Goal: Information Seeking & Learning: Learn about a topic

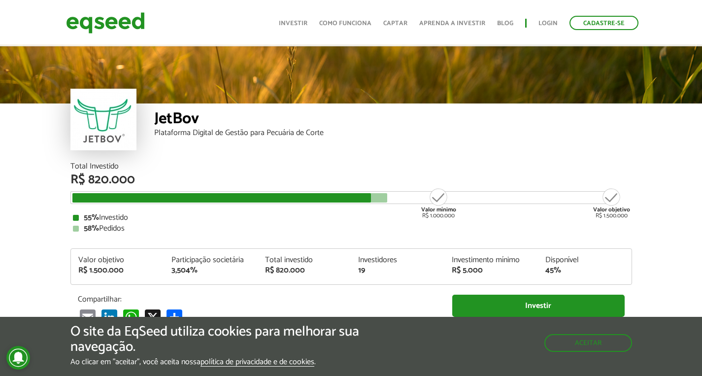
scroll to position [1139, 0]
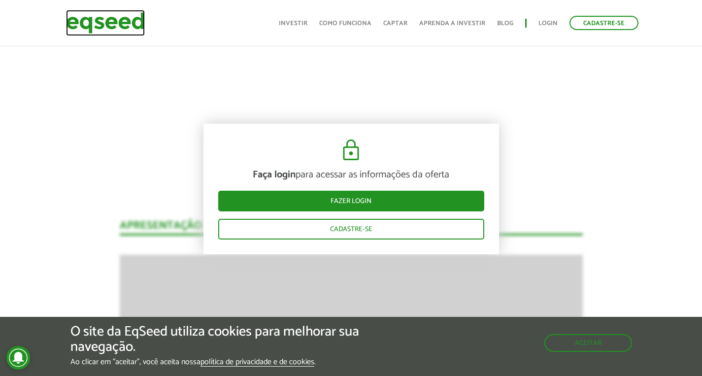
click at [111, 21] on img at bounding box center [105, 23] width 79 height 26
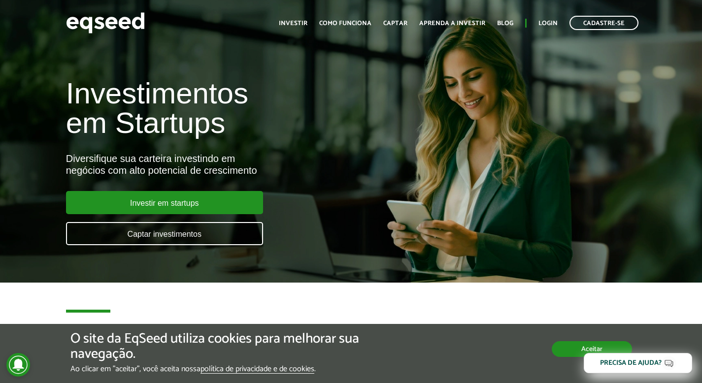
click at [570, 356] on button "Aceitar" at bounding box center [591, 349] width 80 height 16
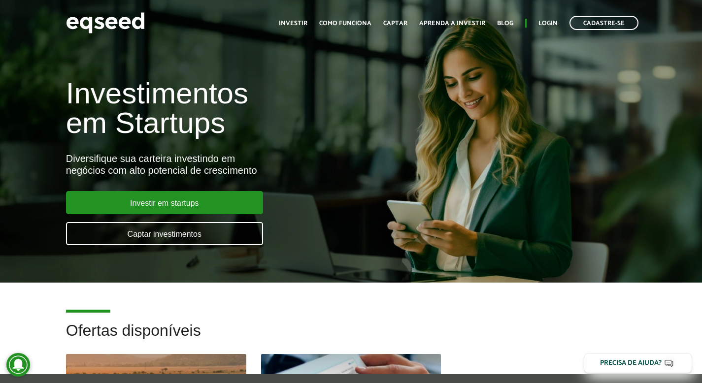
scroll to position [111, 0]
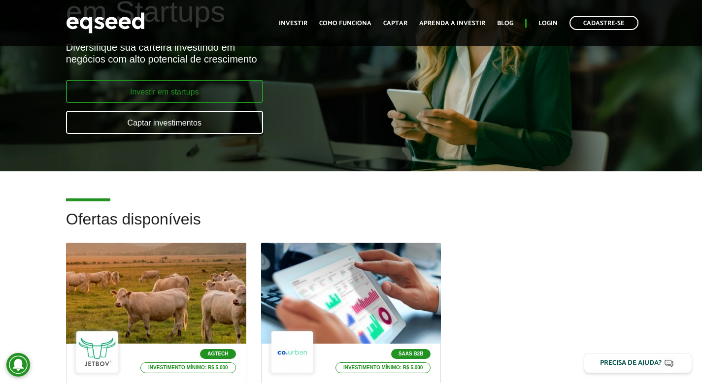
click at [183, 94] on link "Investir em startups" at bounding box center [164, 91] width 197 height 23
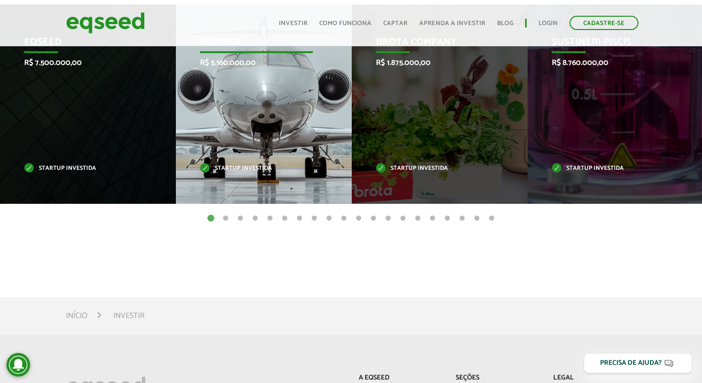
scroll to position [413, 0]
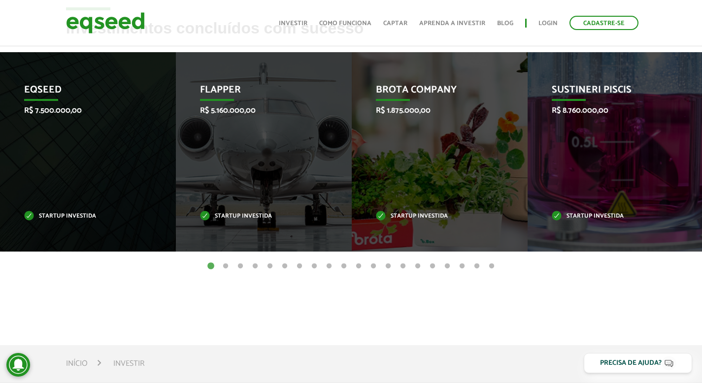
click at [226, 265] on button "2" at bounding box center [226, 266] width 10 height 10
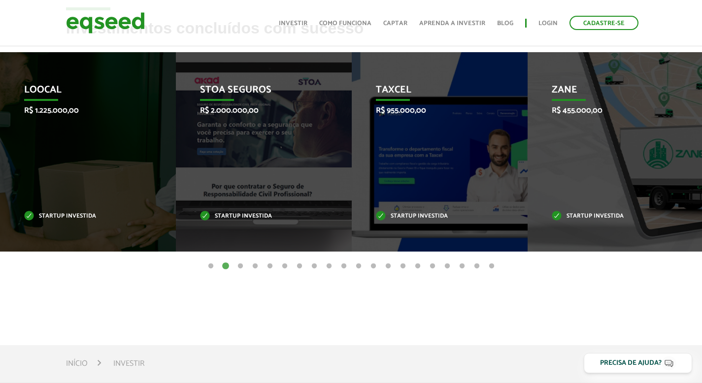
click at [240, 265] on button "3" at bounding box center [240, 266] width 10 height 10
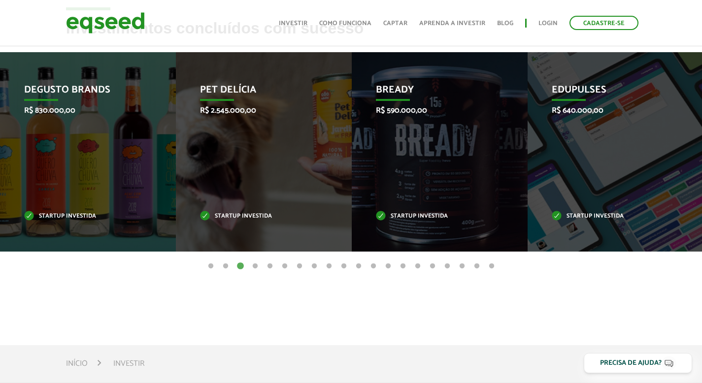
click at [254, 266] on button "4" at bounding box center [255, 266] width 10 height 10
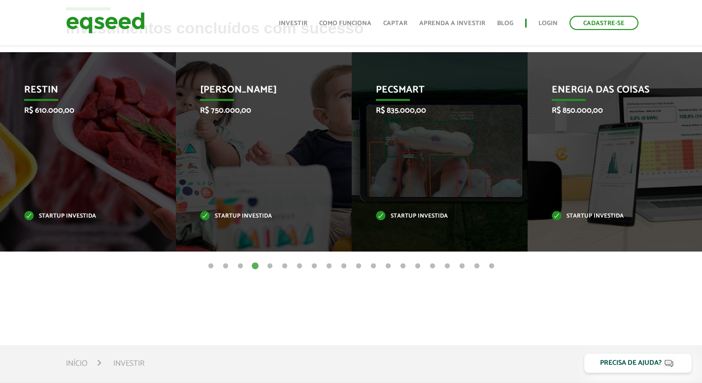
click at [268, 266] on button "5" at bounding box center [270, 266] width 10 height 10
